Goal: Transaction & Acquisition: Register for event/course

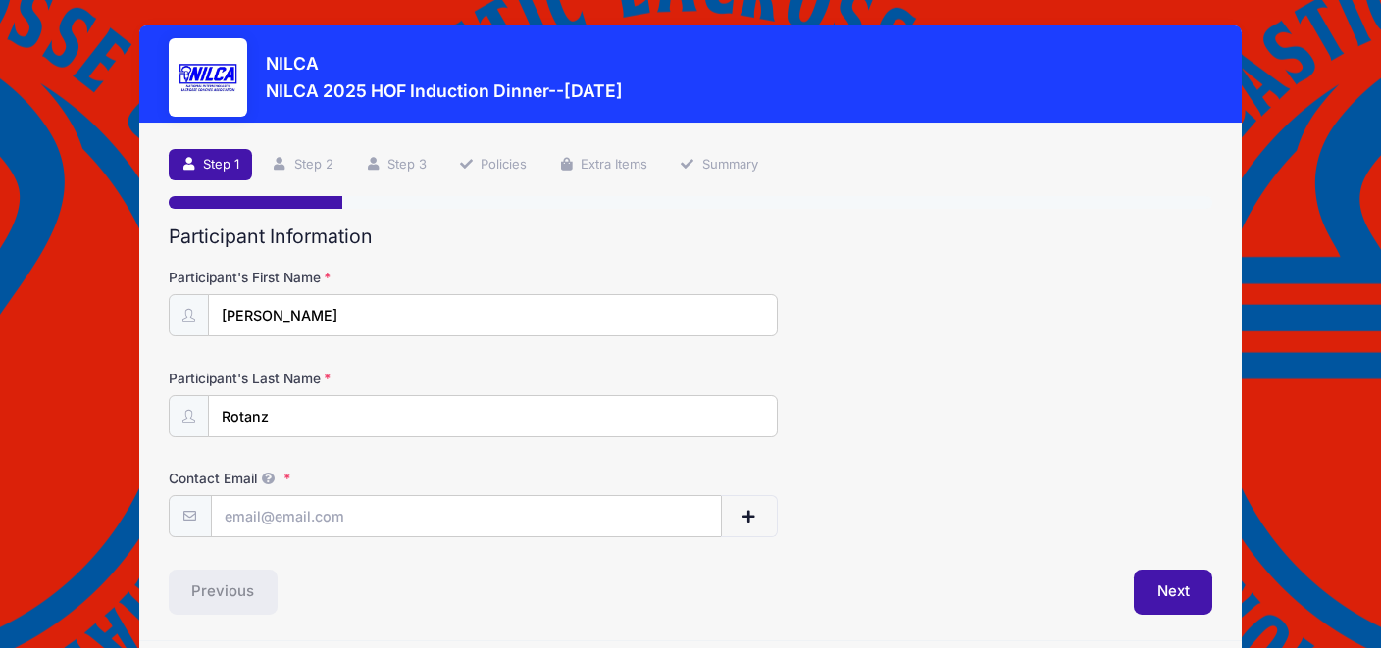
scroll to position [51, 0]
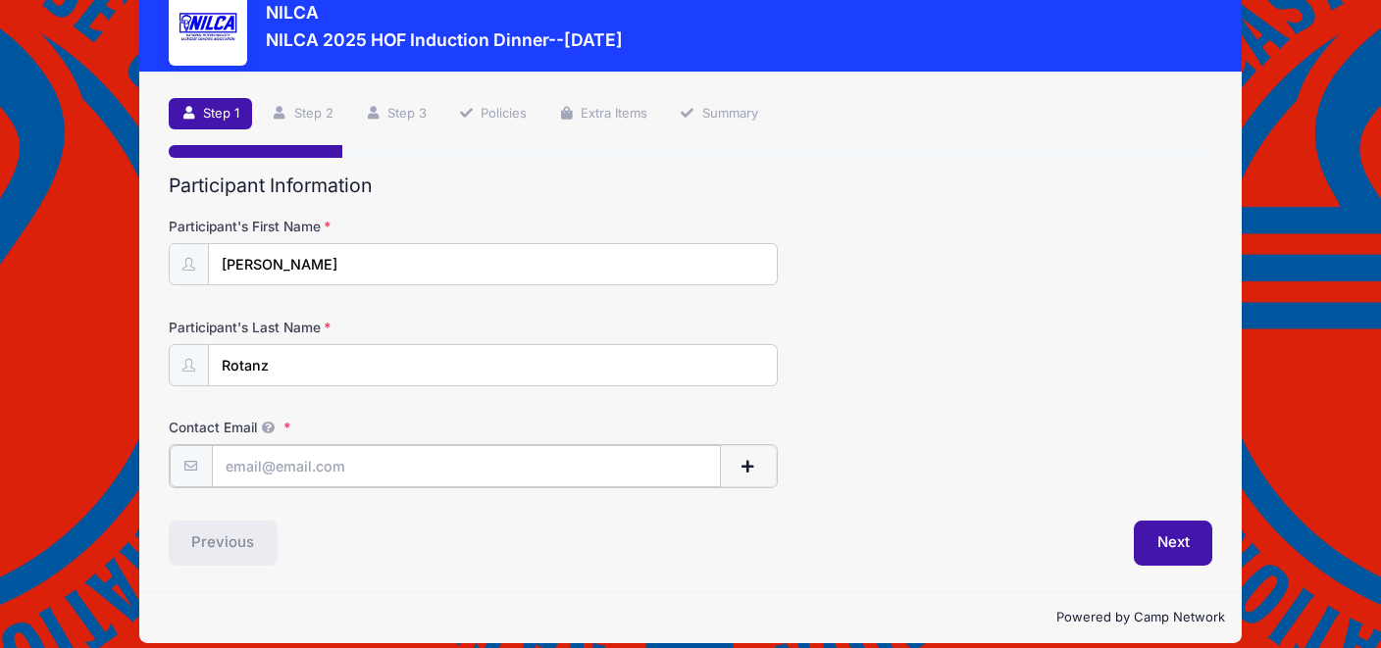
click at [386, 474] on input "Contact Email" at bounding box center [466, 466] width 509 height 42
type input "[EMAIL_ADDRESS][DOMAIN_NAME]"
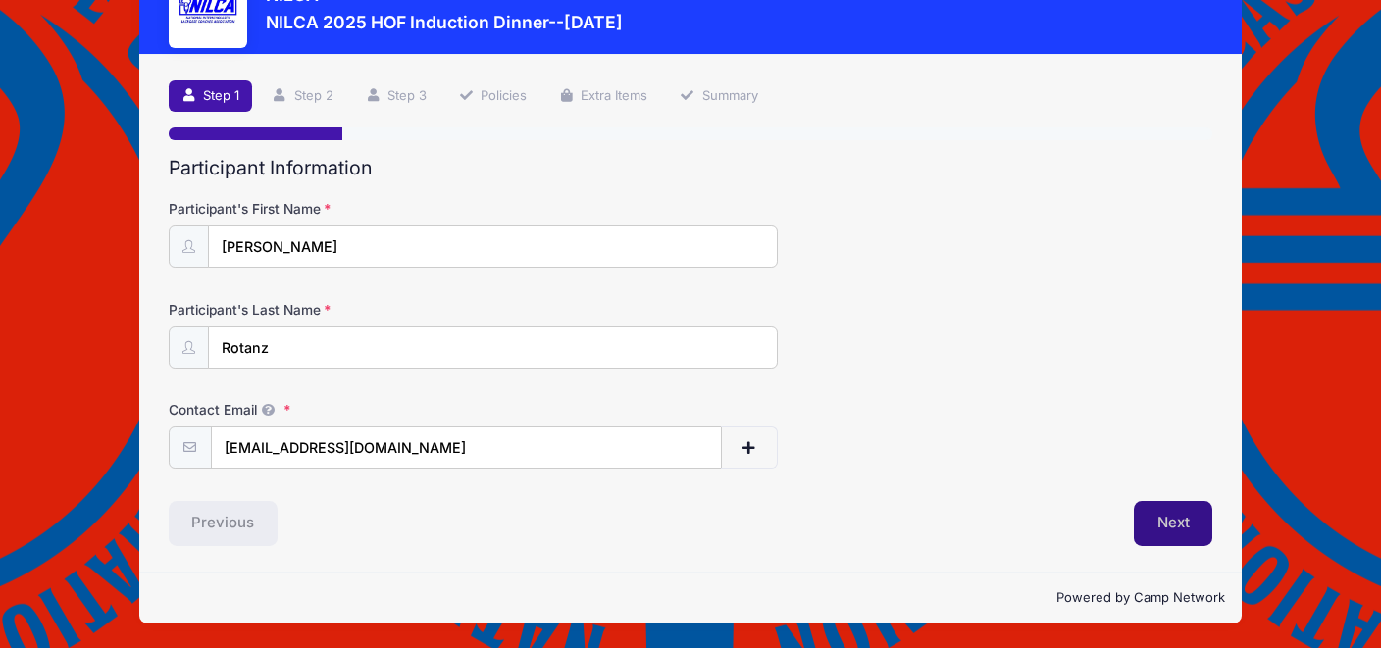
click at [1172, 512] on button "Next" at bounding box center [1173, 523] width 79 height 45
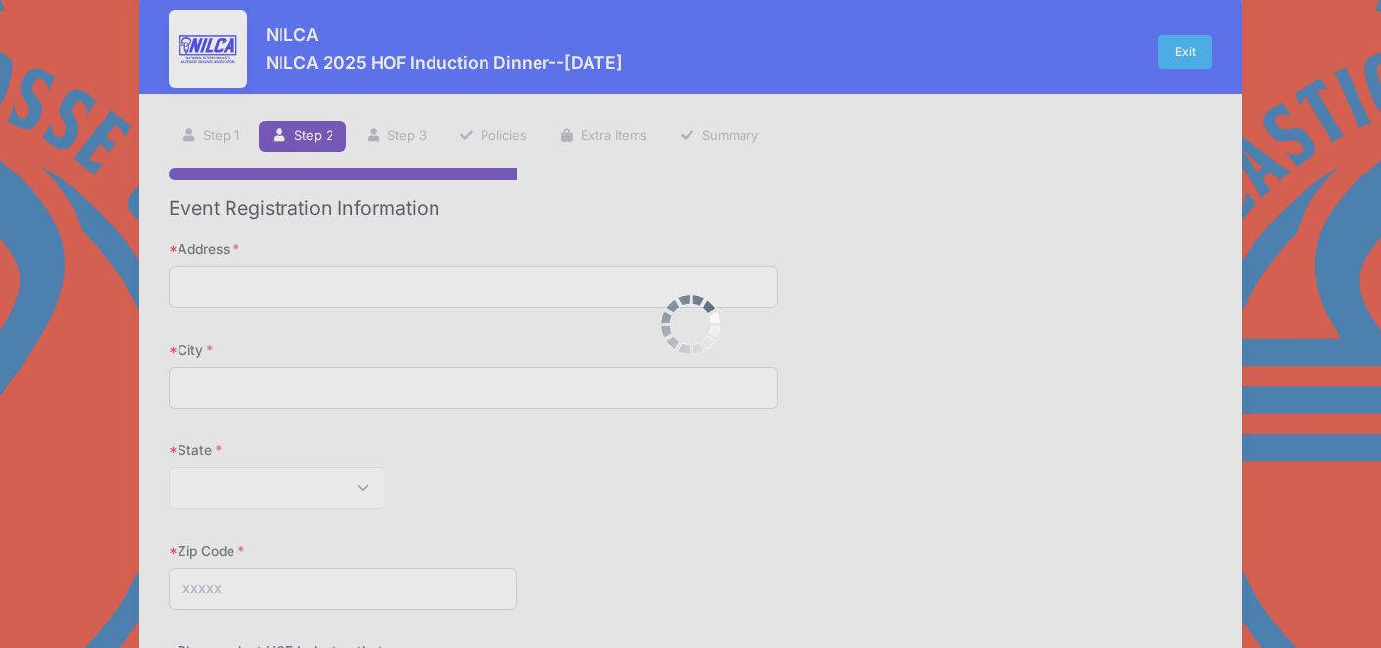
scroll to position [0, 0]
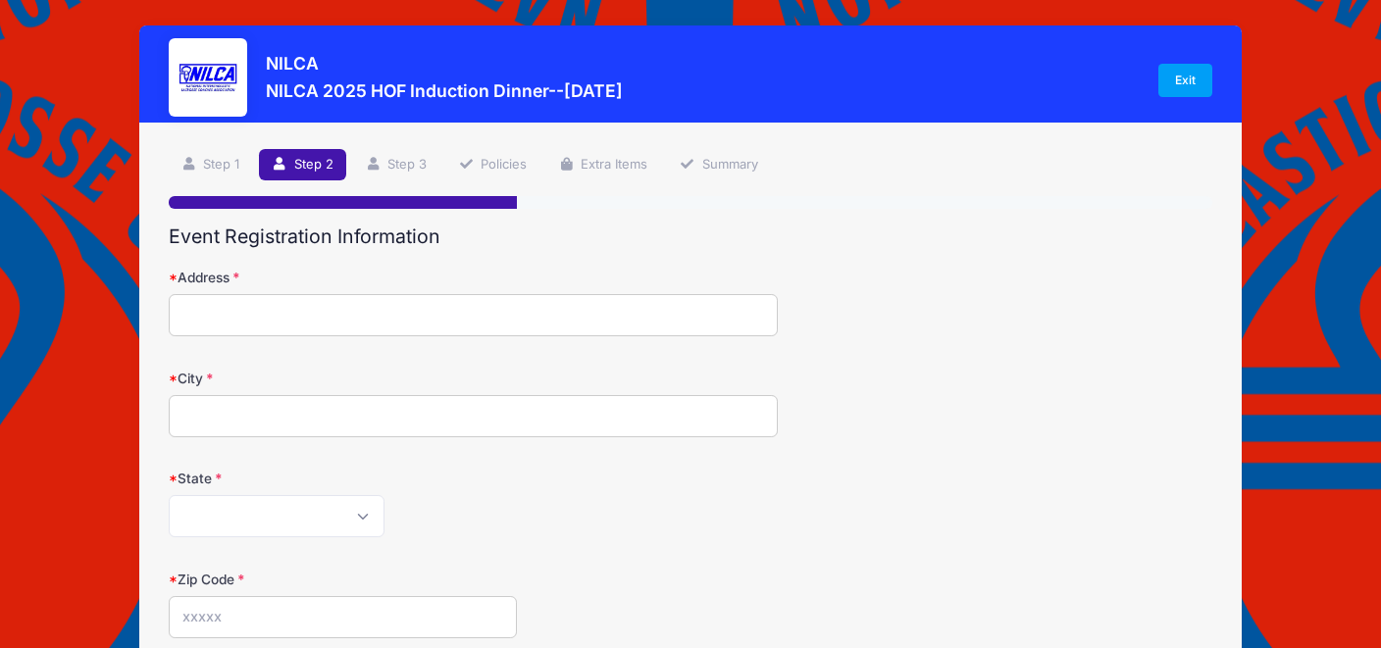
click at [349, 319] on input "Address" at bounding box center [473, 315] width 609 height 42
type input "[STREET_ADDRESS]"
type input "[GEOGRAPHIC_DATA]"
select select "FL"
type input "34145"
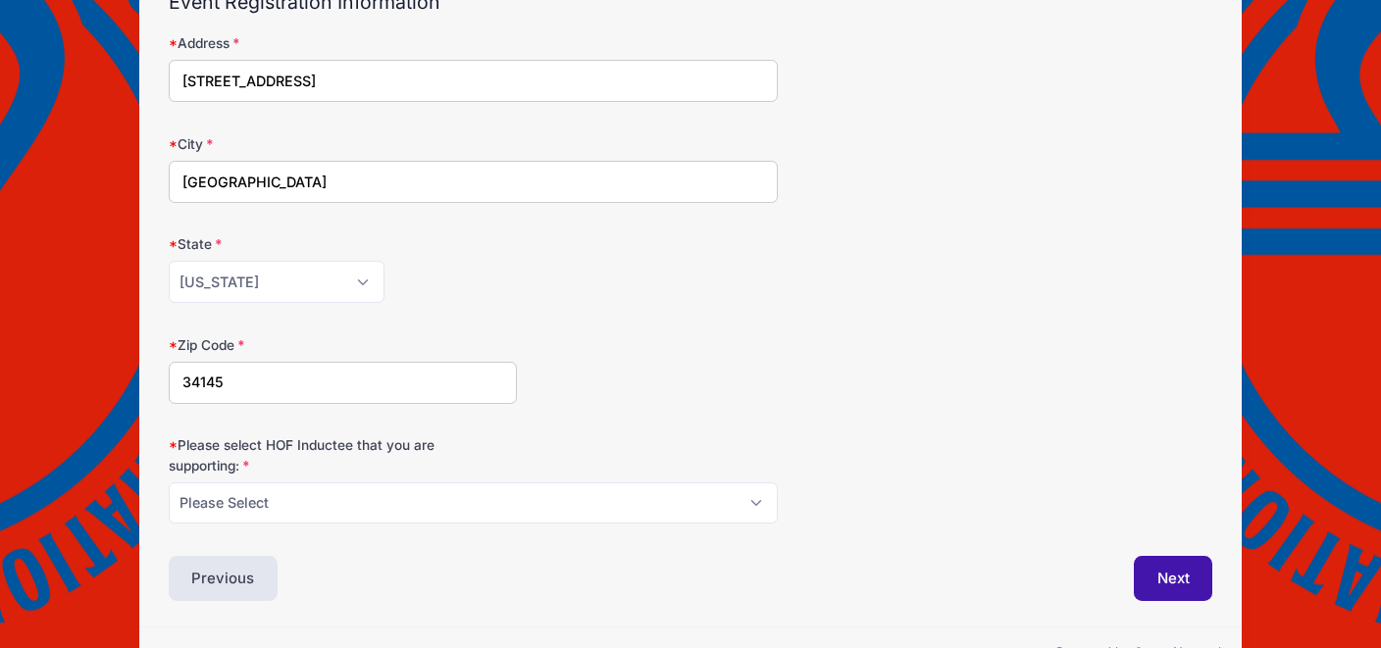
scroll to position [235, 0]
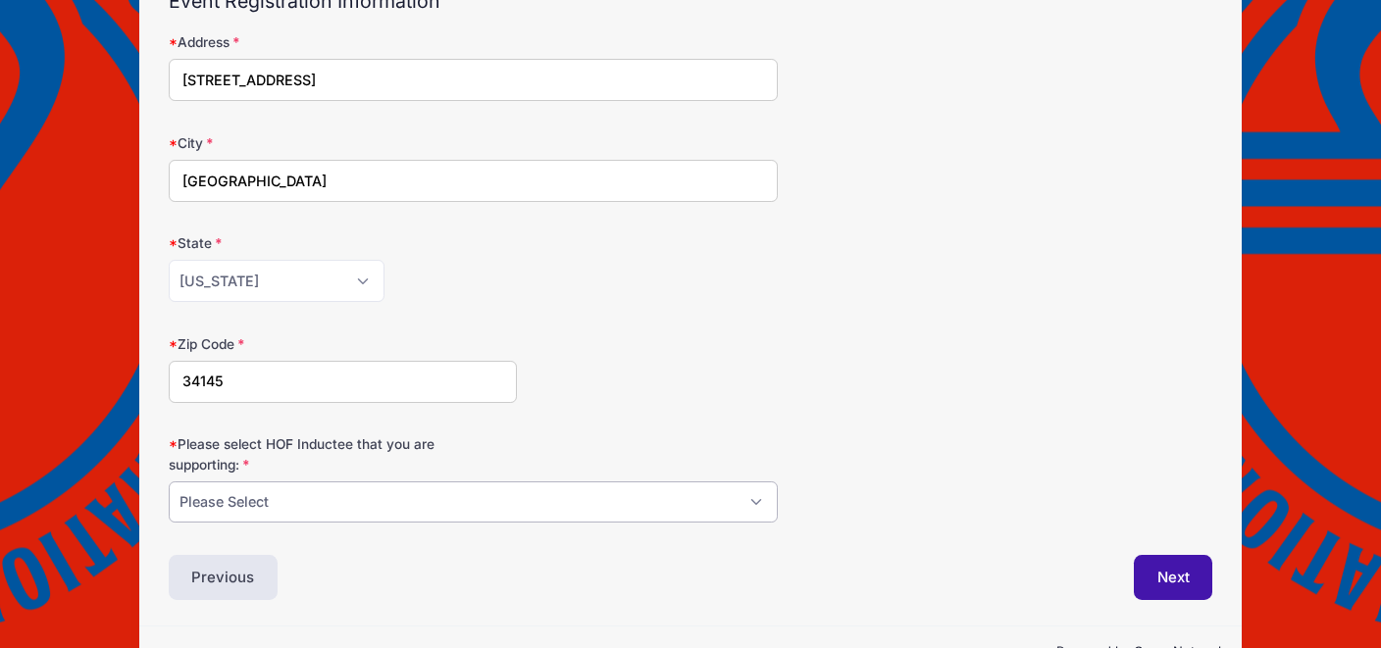
click at [478, 502] on select "Please Select [PERSON_NAME] [PERSON_NAME] [PERSON_NAME] [PERSON_NAME] [PERSON_N…" at bounding box center [473, 503] width 609 height 42
select select "[PERSON_NAME]"
click at [169, 482] on select "Please Select [PERSON_NAME] [PERSON_NAME] [PERSON_NAME] [PERSON_NAME] [PERSON_N…" at bounding box center [473, 503] width 609 height 42
click at [1176, 566] on button "Next" at bounding box center [1173, 577] width 79 height 45
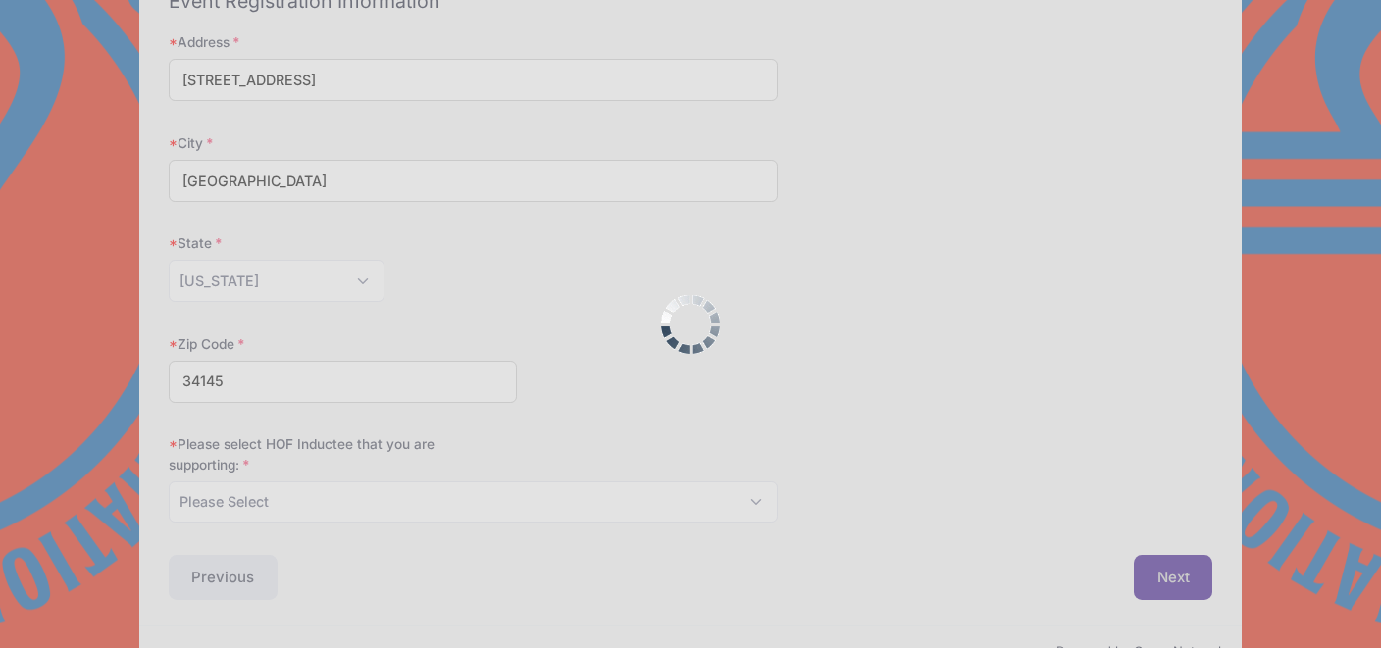
scroll to position [0, 0]
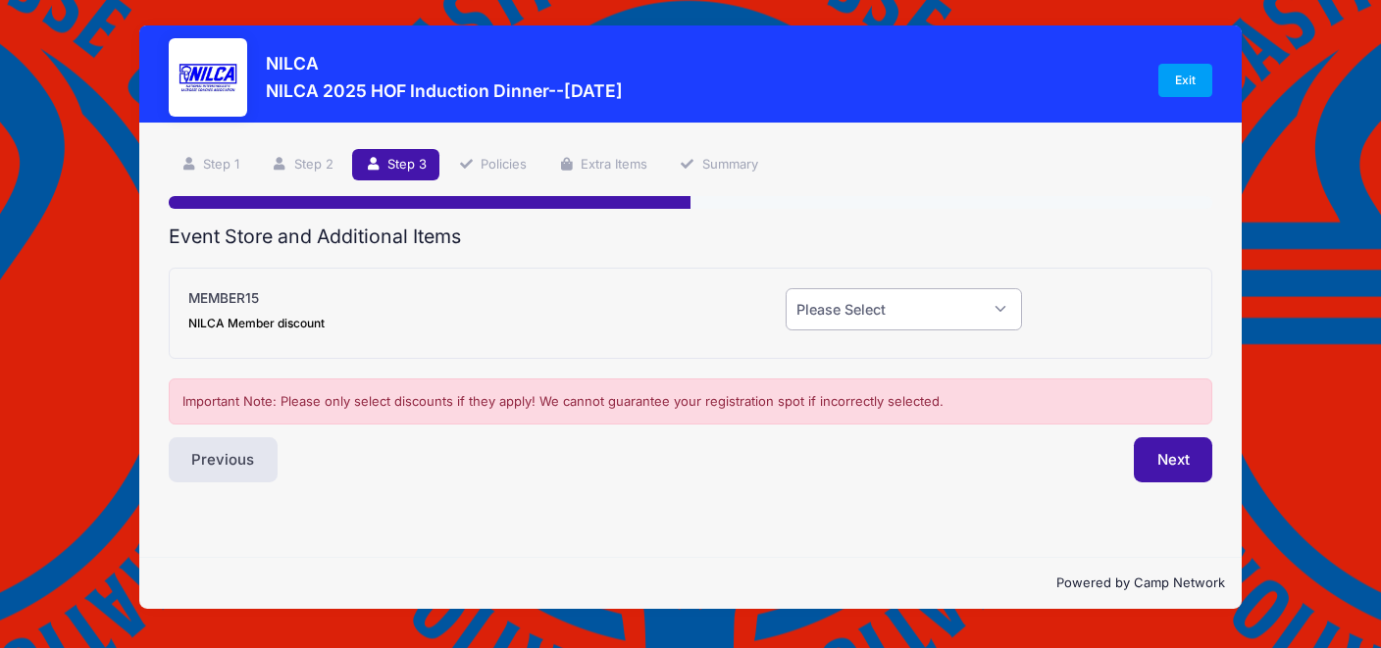
click at [1000, 306] on select "Please Select Yes (-$15.00) No" at bounding box center [904, 309] width 236 height 42
select select "1"
click at [786, 288] on select "Please Select Yes (-$15.00) No" at bounding box center [904, 309] width 236 height 42
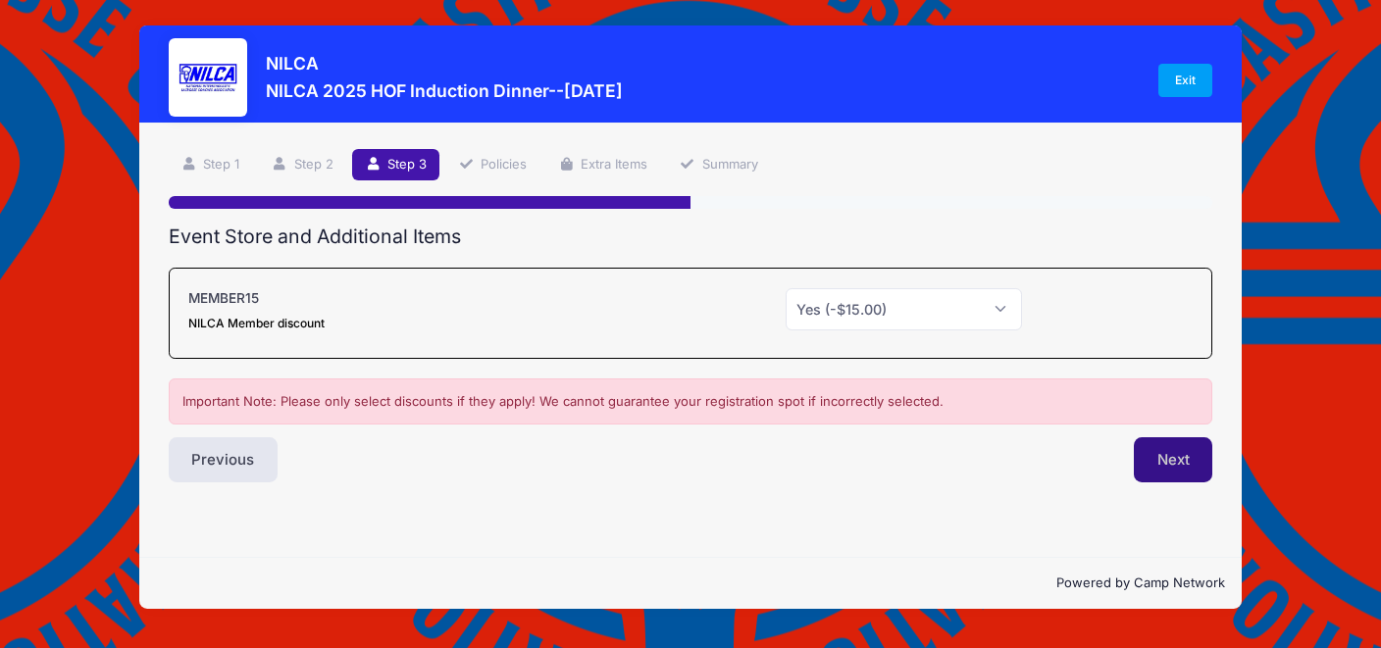
click at [1158, 461] on button "Next" at bounding box center [1173, 459] width 79 height 45
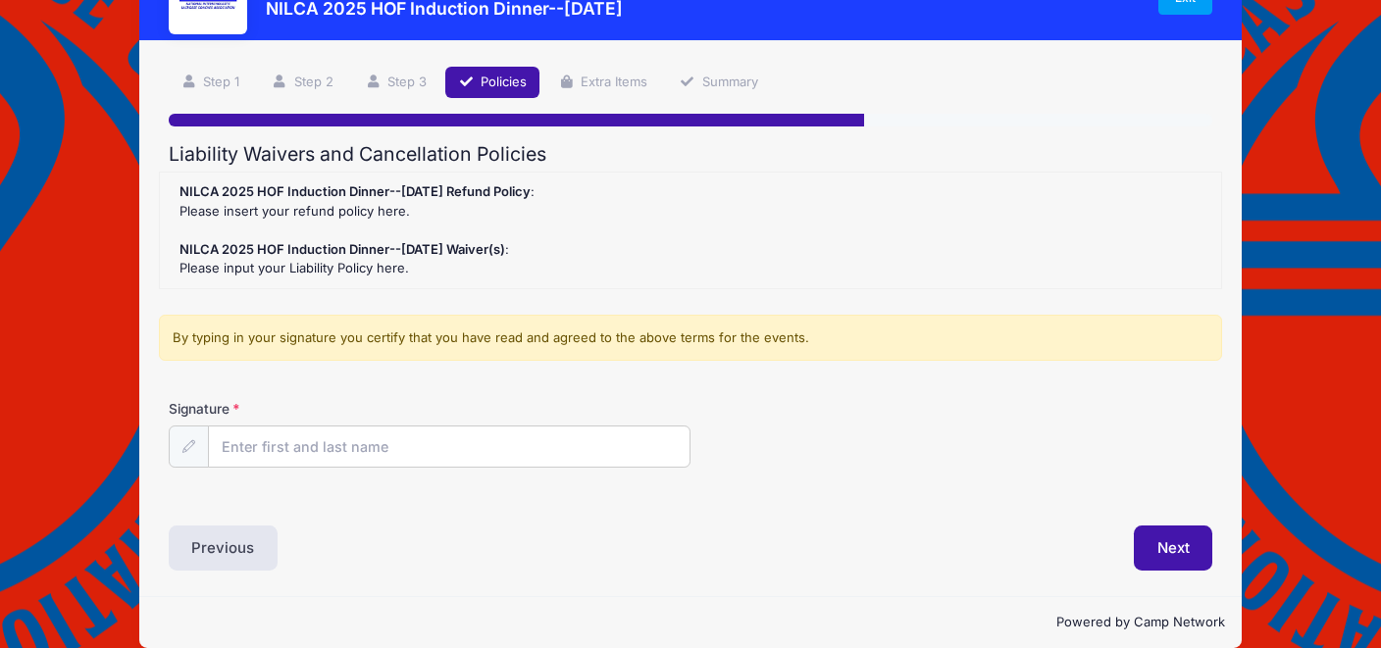
scroll to position [107, 0]
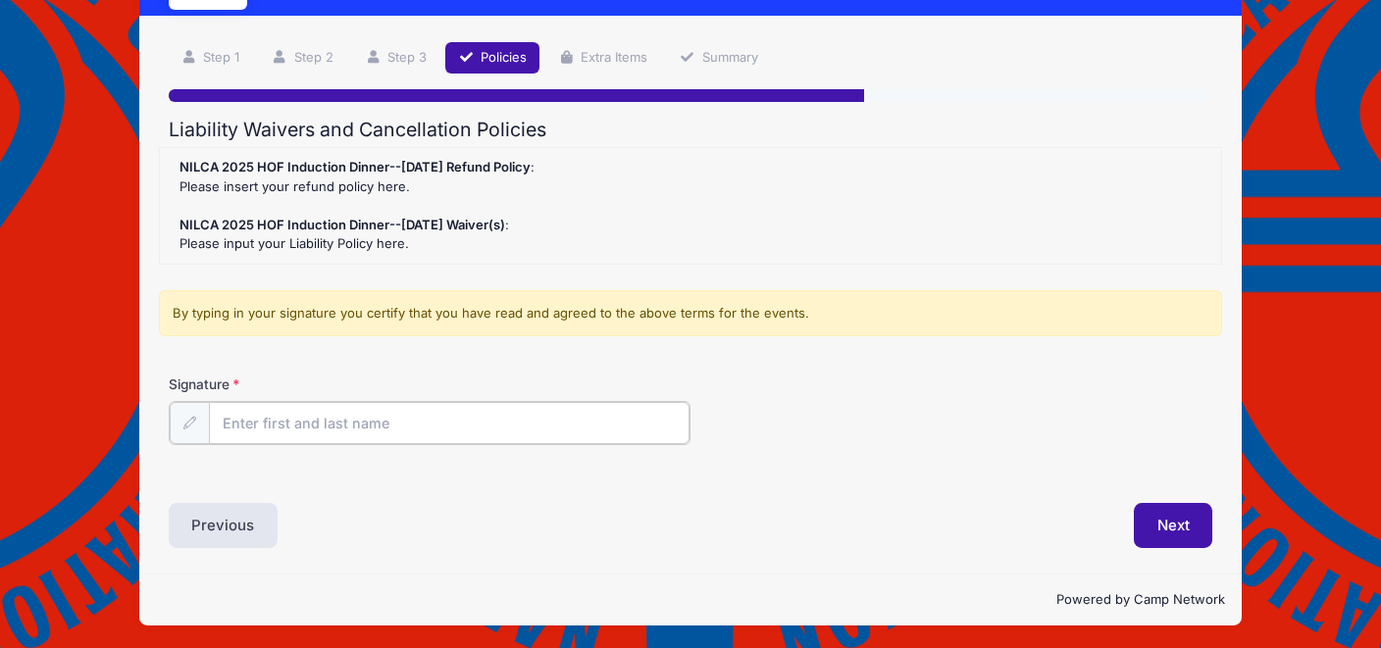
click at [396, 427] on input "Signature" at bounding box center [449, 423] width 481 height 42
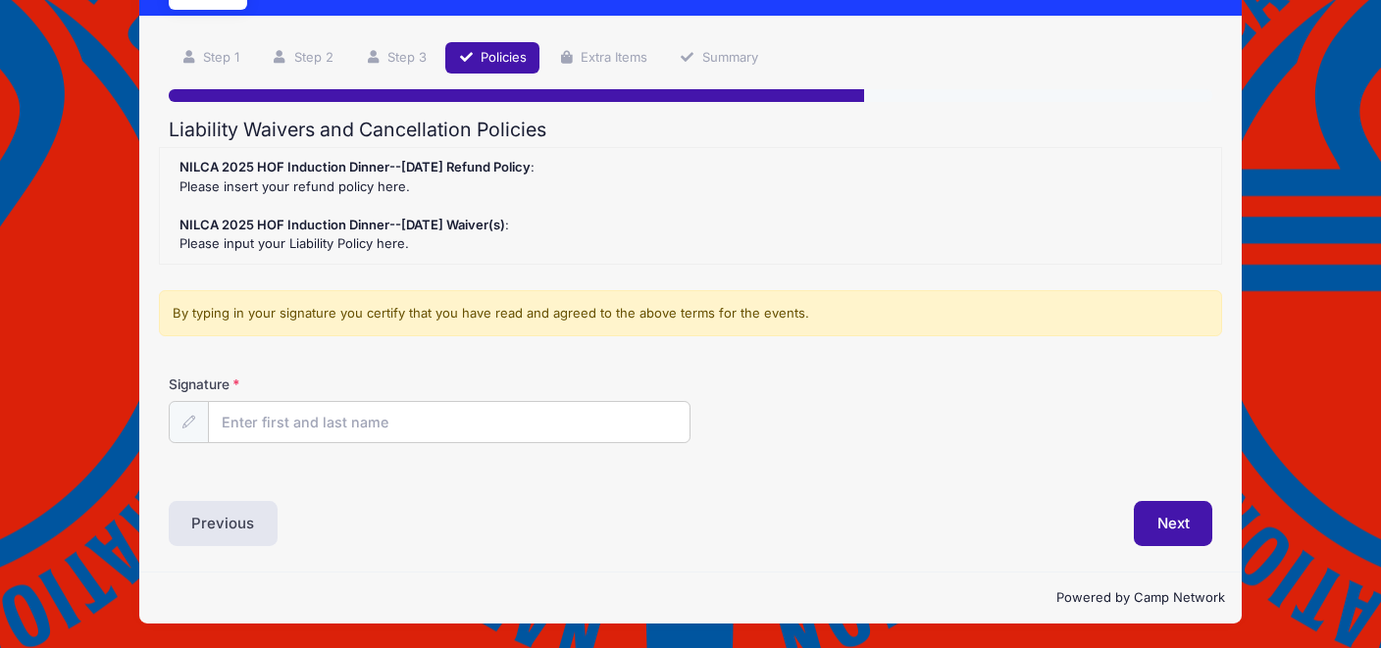
click at [193, 421] on icon at bounding box center [188, 422] width 13 height 13
click at [185, 418] on icon at bounding box center [188, 422] width 13 height 13
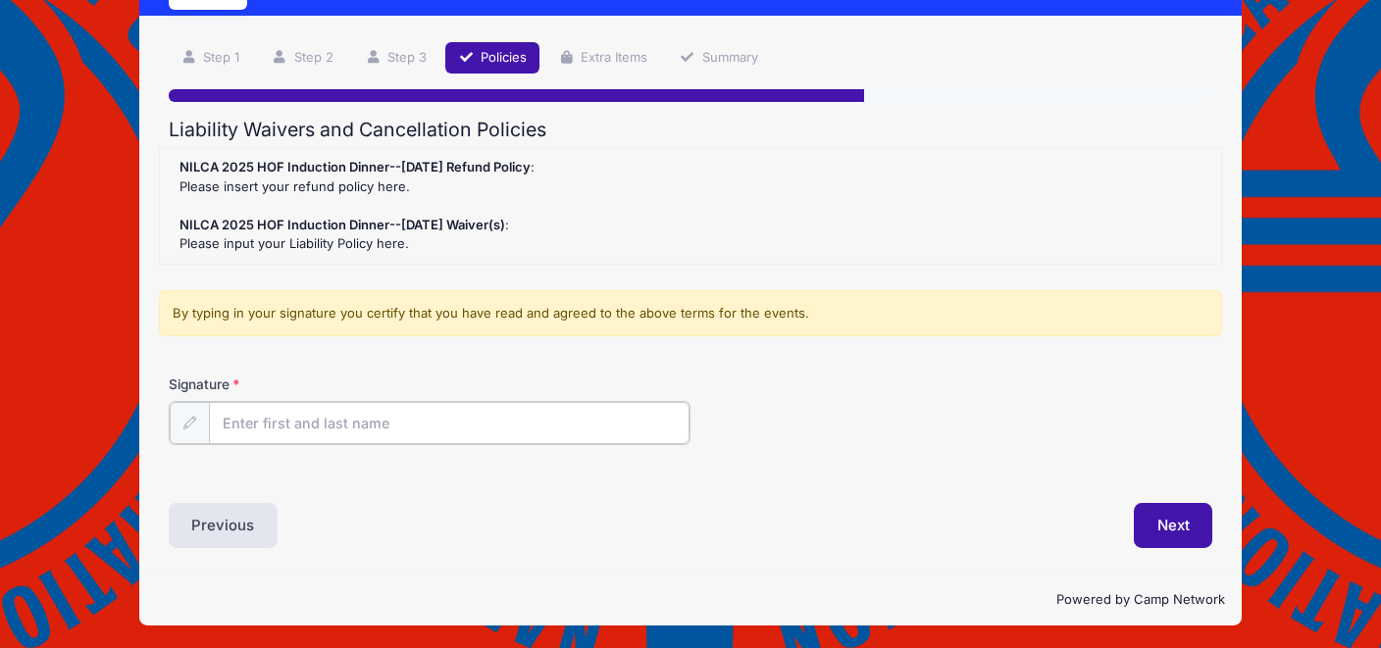
click at [241, 418] on input "Signature" at bounding box center [449, 423] width 481 height 42
type input "[PERSON_NAME]"
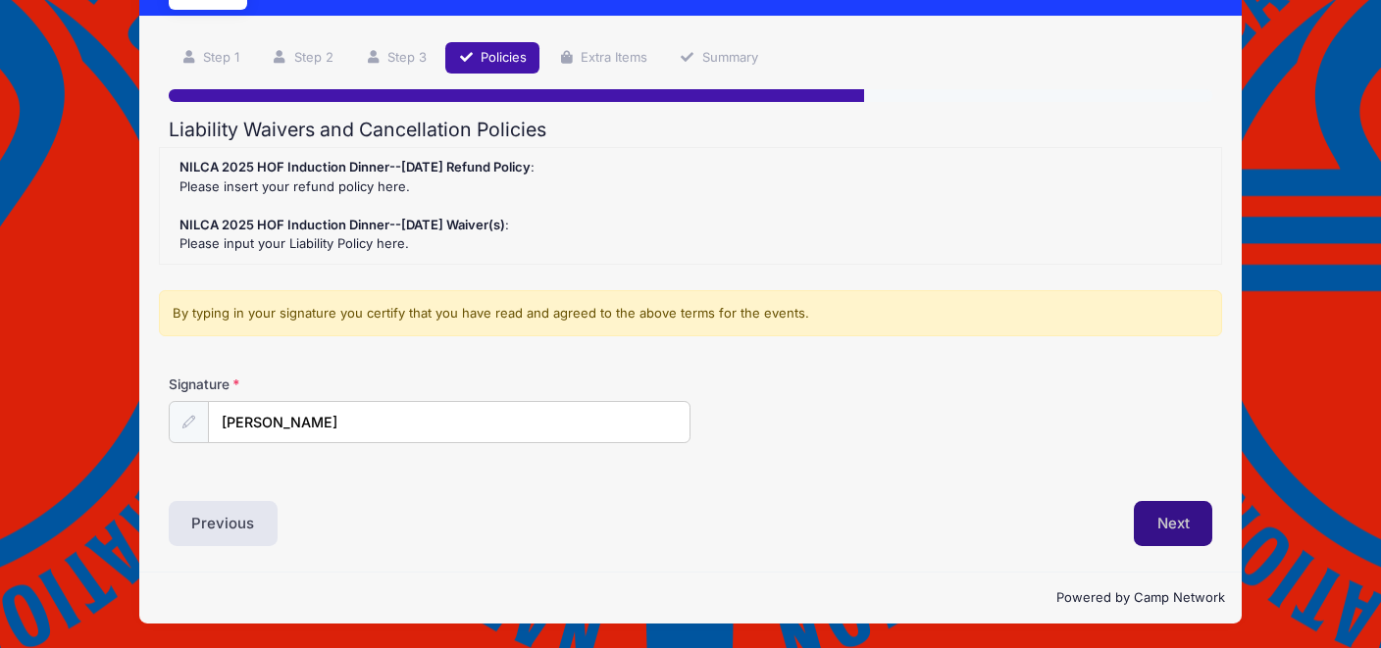
click at [1167, 517] on button "Next" at bounding box center [1173, 523] width 79 height 45
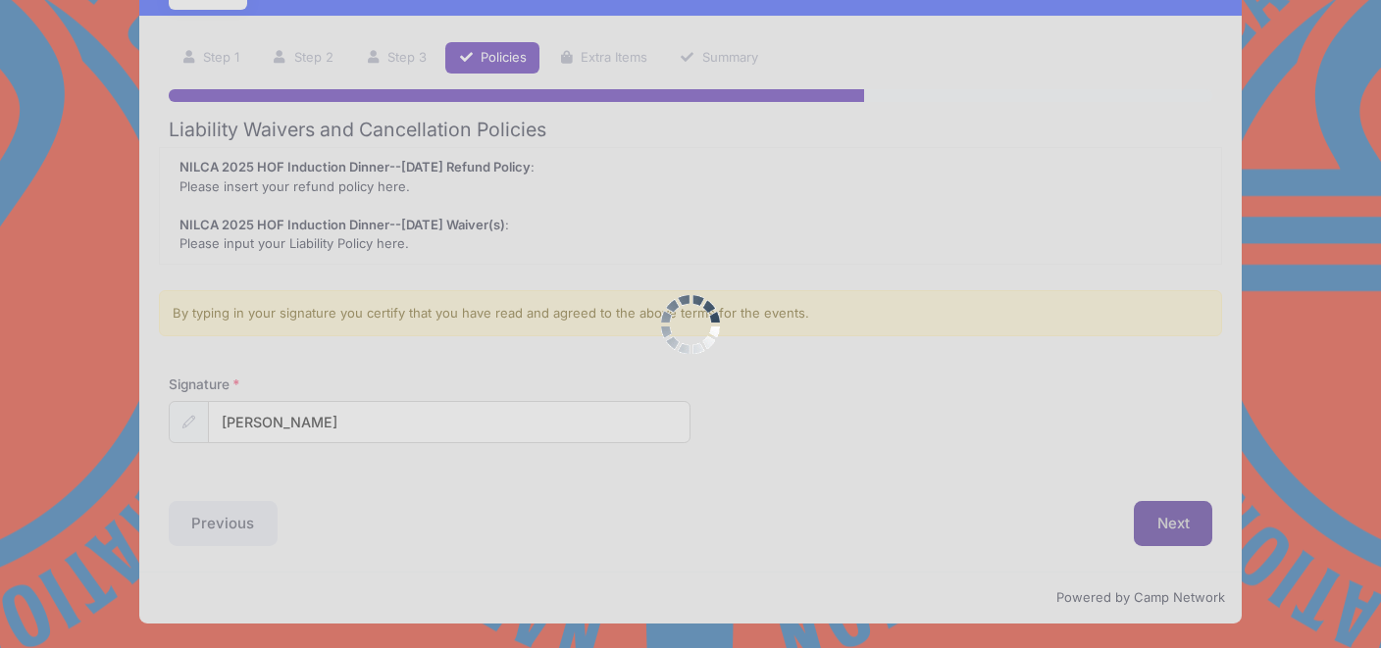
scroll to position [0, 0]
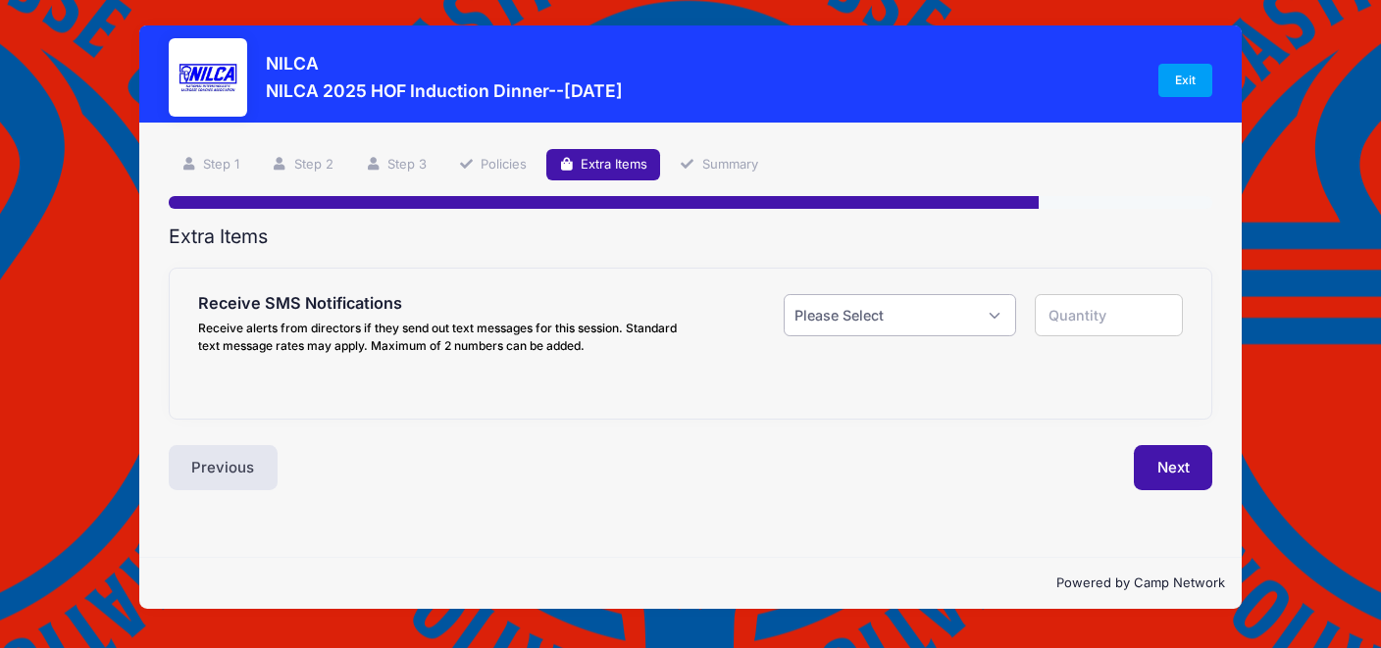
click at [989, 316] on select "Please Select Yes ($0.00) No" at bounding box center [899, 315] width 231 height 42
select select "1"
click at [784, 294] on select "Please Select Yes ($0.00) No" at bounding box center [899, 315] width 231 height 42
type input "1"
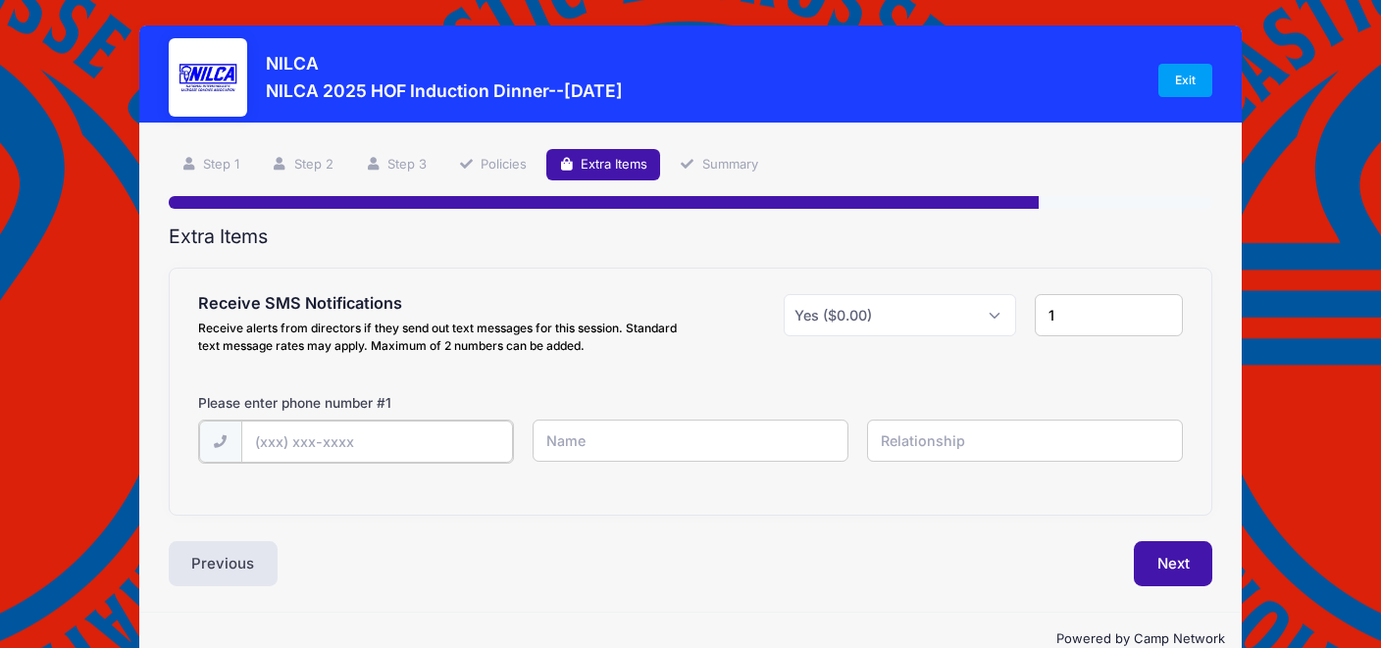
click at [413, 440] on input "text" at bounding box center [377, 442] width 272 height 42
type input "[PHONE_NUMBER]"
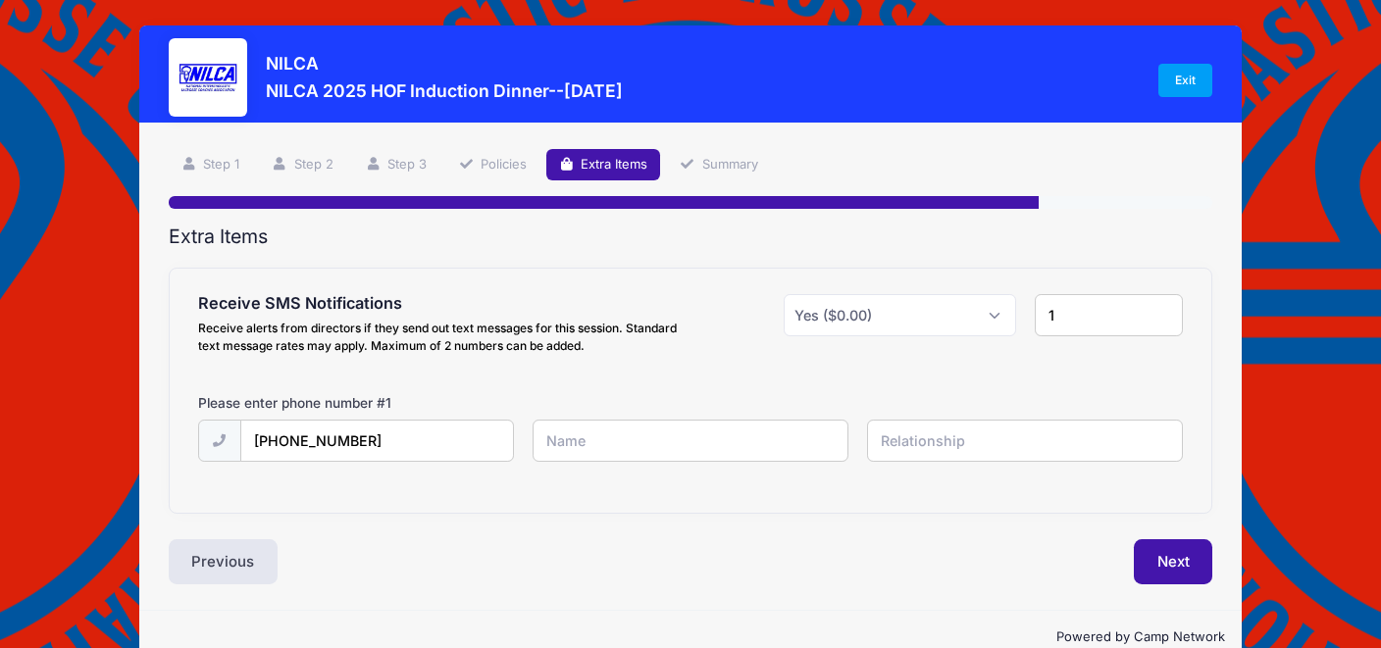
click at [595, 437] on input "text" at bounding box center [691, 441] width 316 height 42
type input "[PERSON_NAME]"
click at [901, 442] on input "text" at bounding box center [1025, 441] width 316 height 42
click at [1160, 552] on button "Next" at bounding box center [1173, 561] width 79 height 45
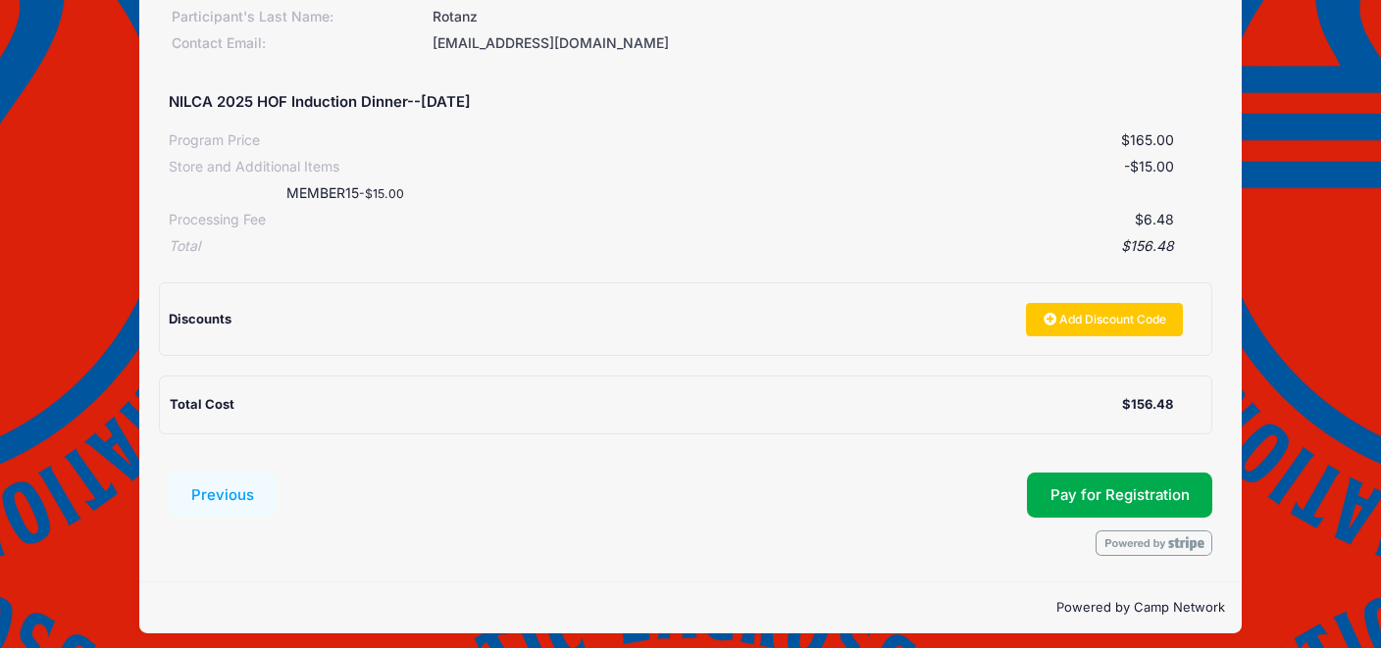
scroll to position [334, 0]
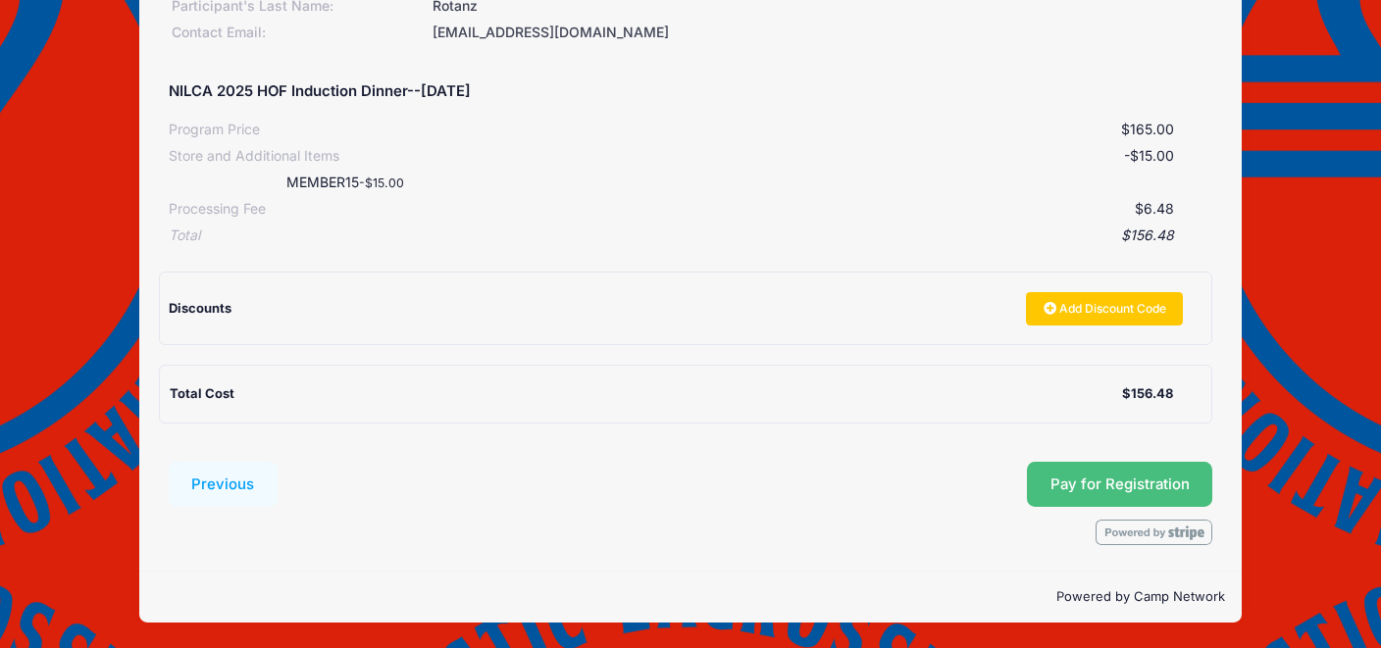
click at [1123, 478] on button "Pay for Registration" at bounding box center [1120, 484] width 186 height 45
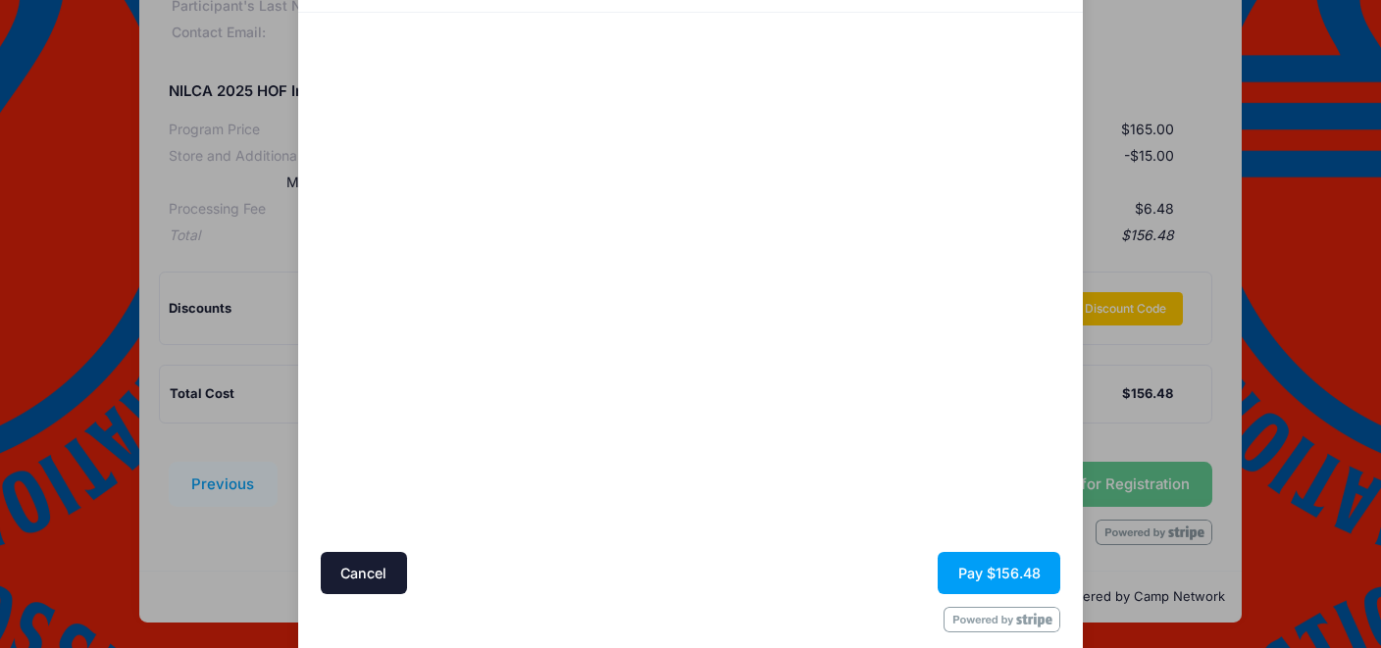
scroll to position [129, 0]
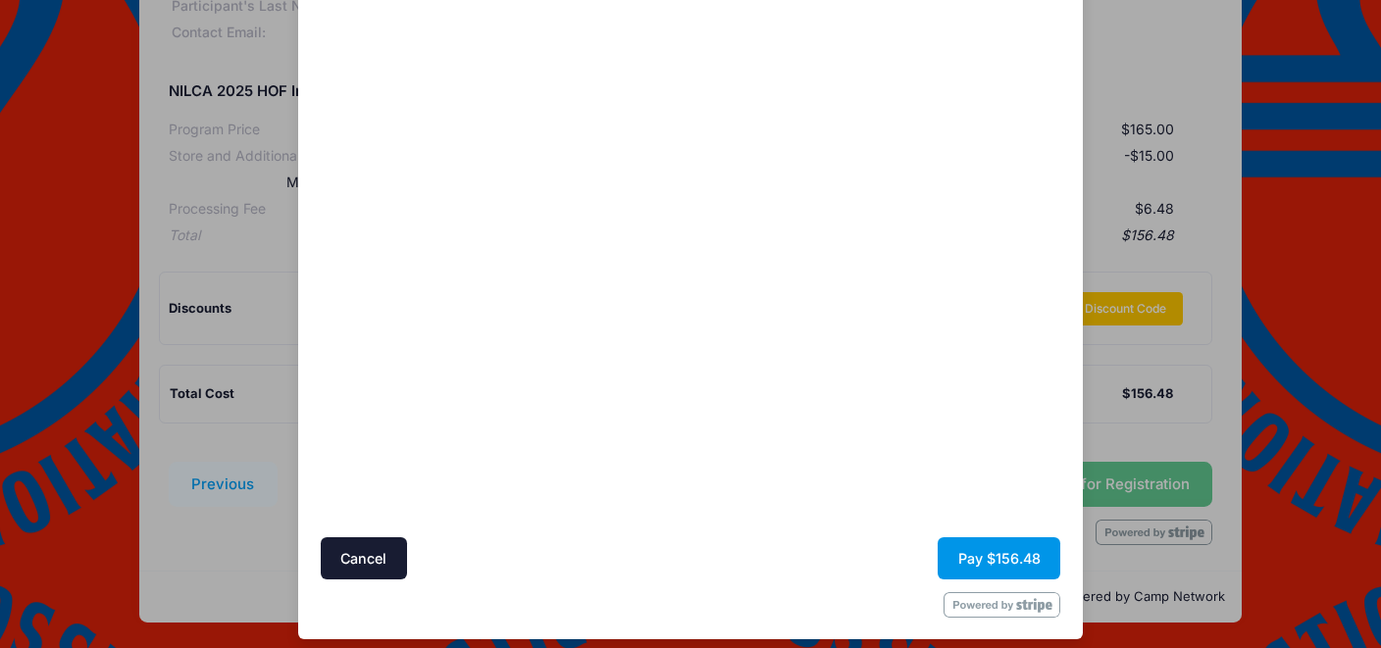
click at [1005, 547] on button "Pay $156.48" at bounding box center [999, 559] width 123 height 42
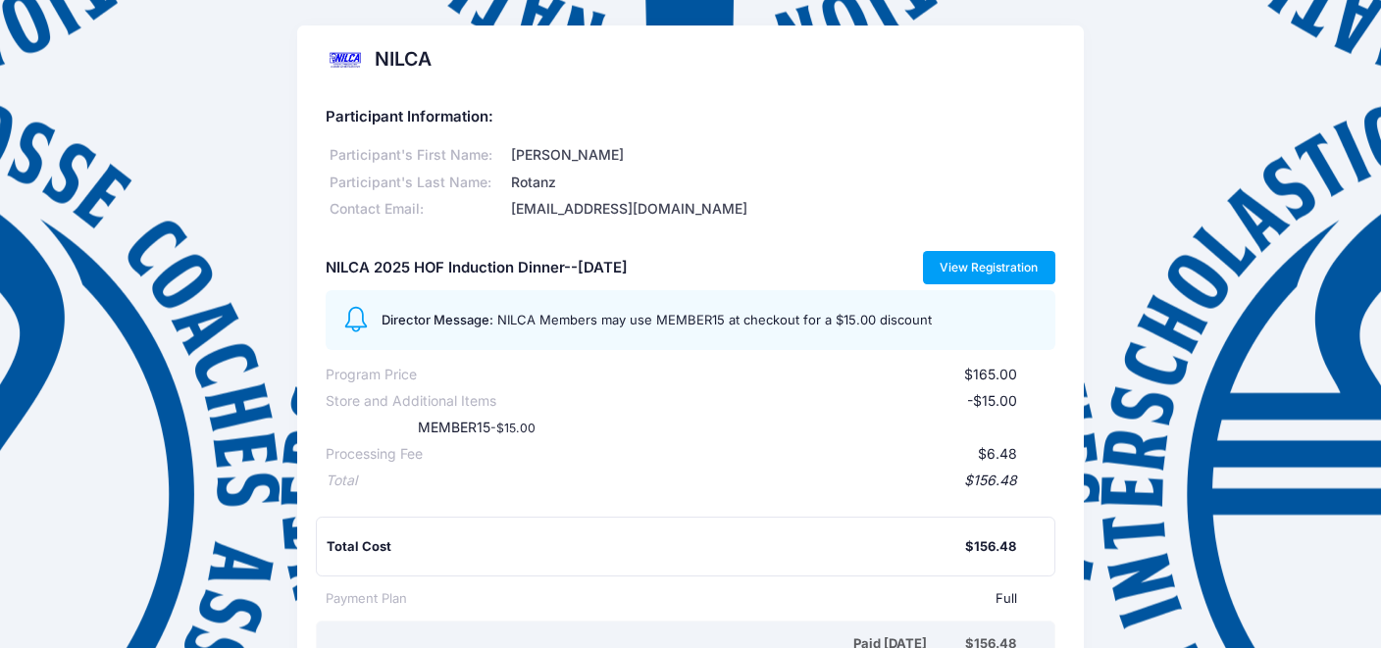
click at [968, 267] on link "View Registration" at bounding box center [989, 267] width 132 height 33
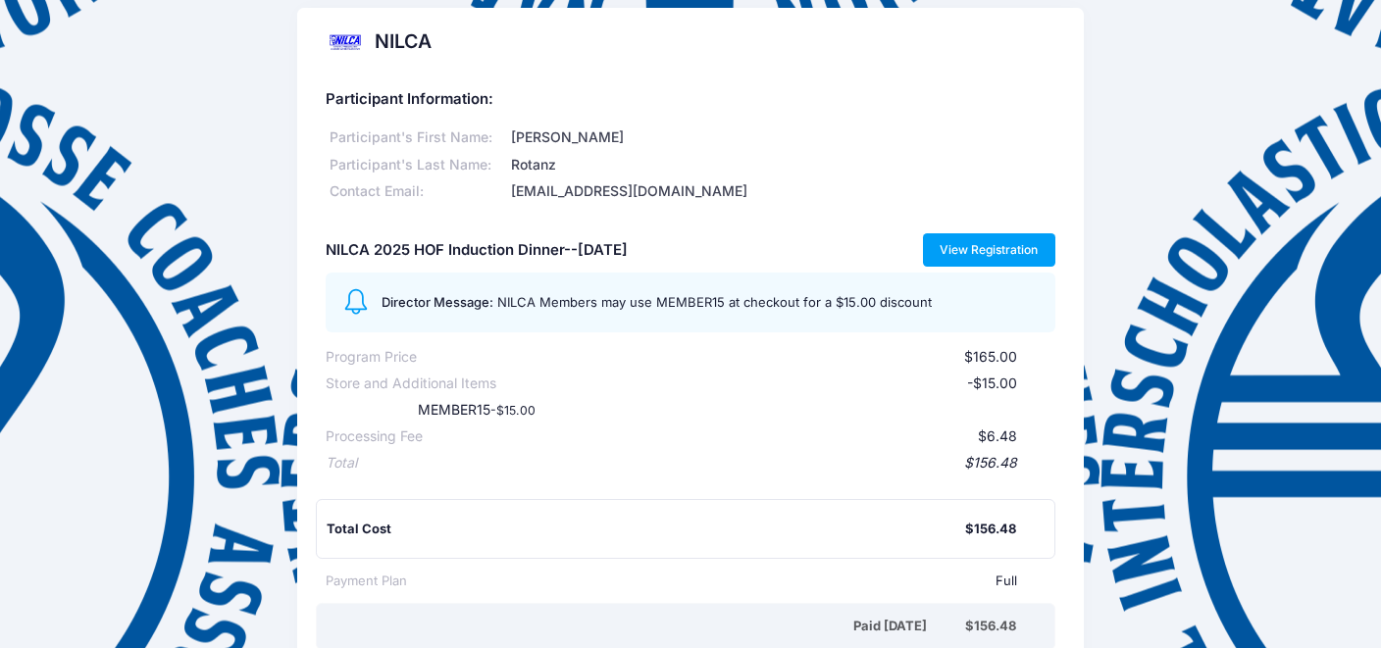
scroll to position [23, 0]
